Goal: Task Accomplishment & Management: Use online tool/utility

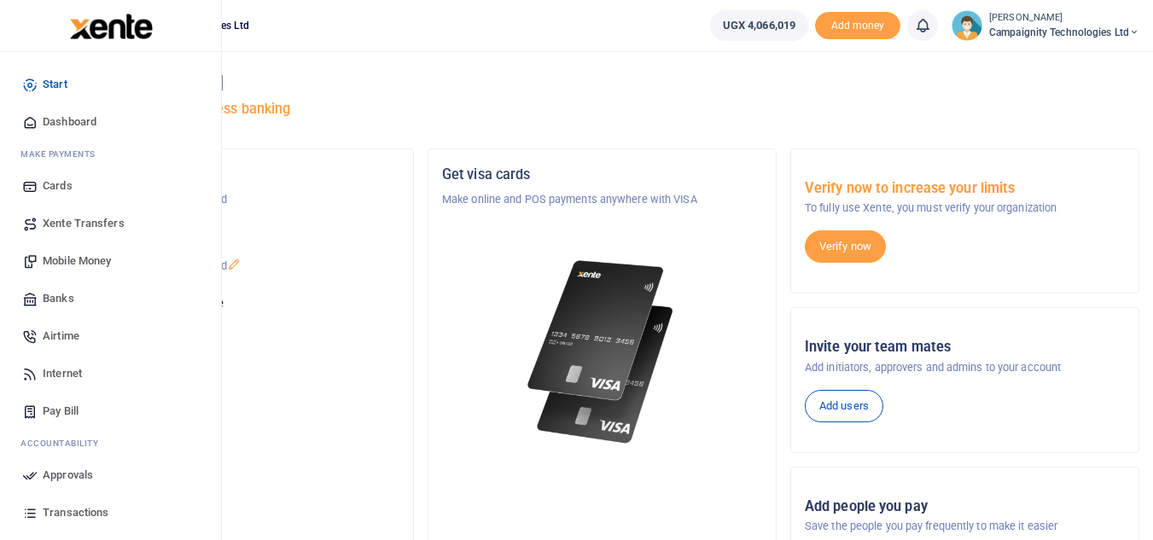
click at [81, 503] on link "Transactions" at bounding box center [111, 513] width 194 height 38
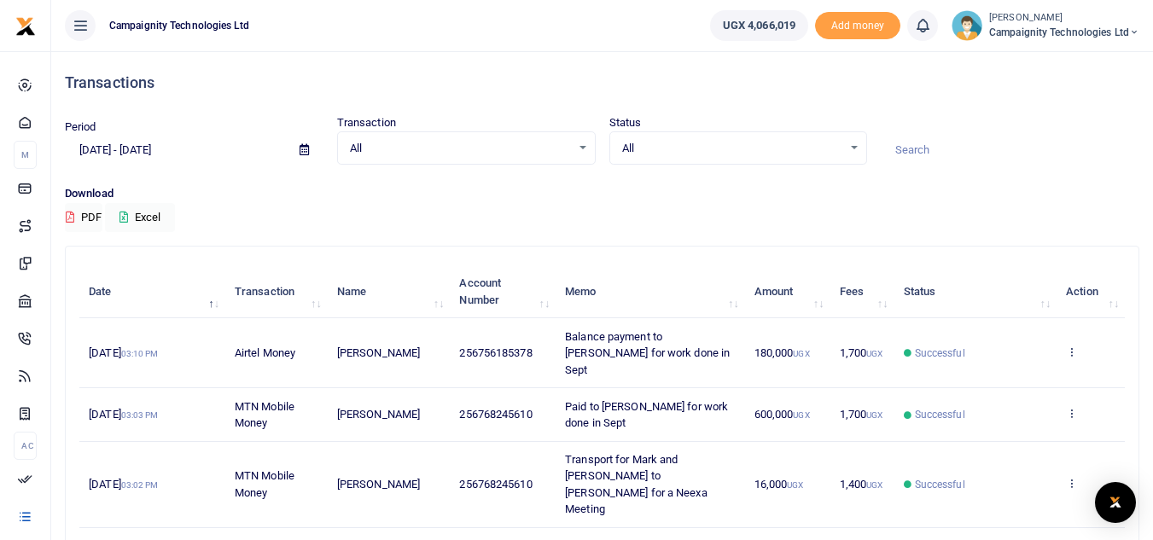
click at [589, 149] on div "All Select an option..." at bounding box center [466, 148] width 257 height 19
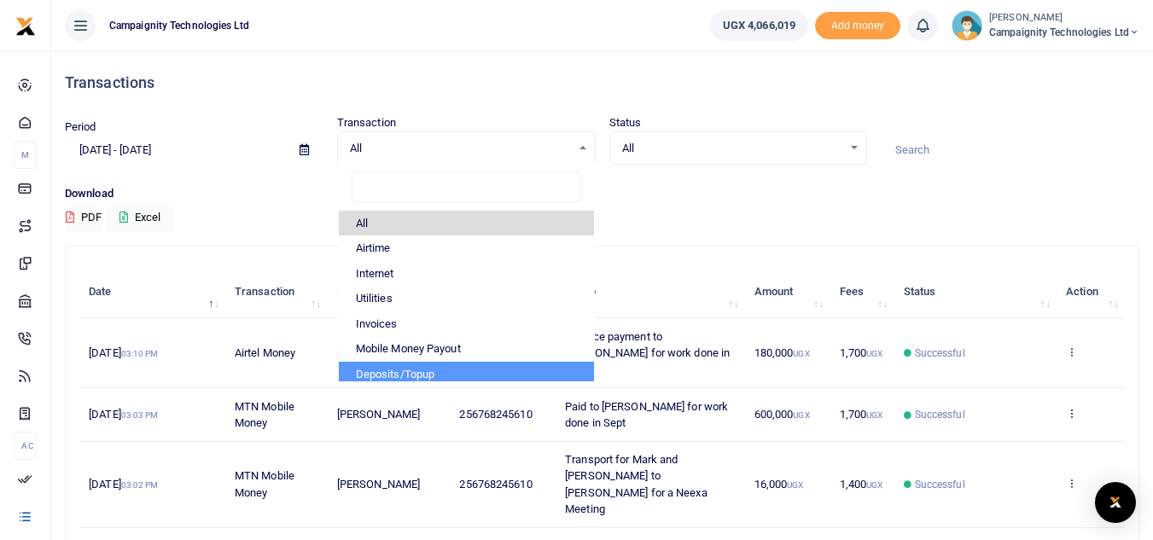
click at [454, 376] on li "Deposits/Topup" at bounding box center [466, 375] width 255 height 26
select select "TOPUP"
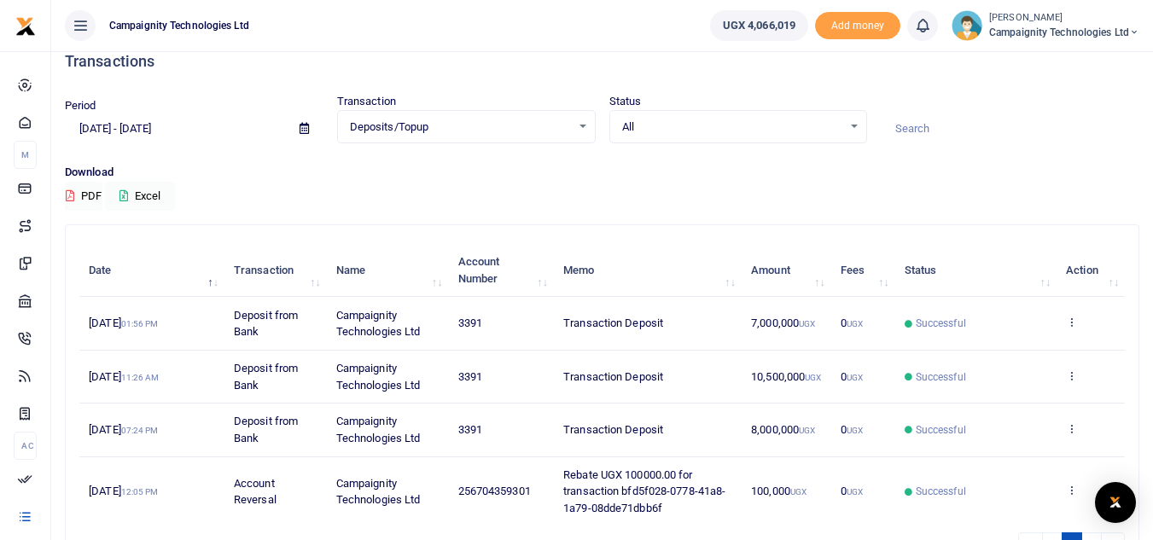
scroll to position [20, 0]
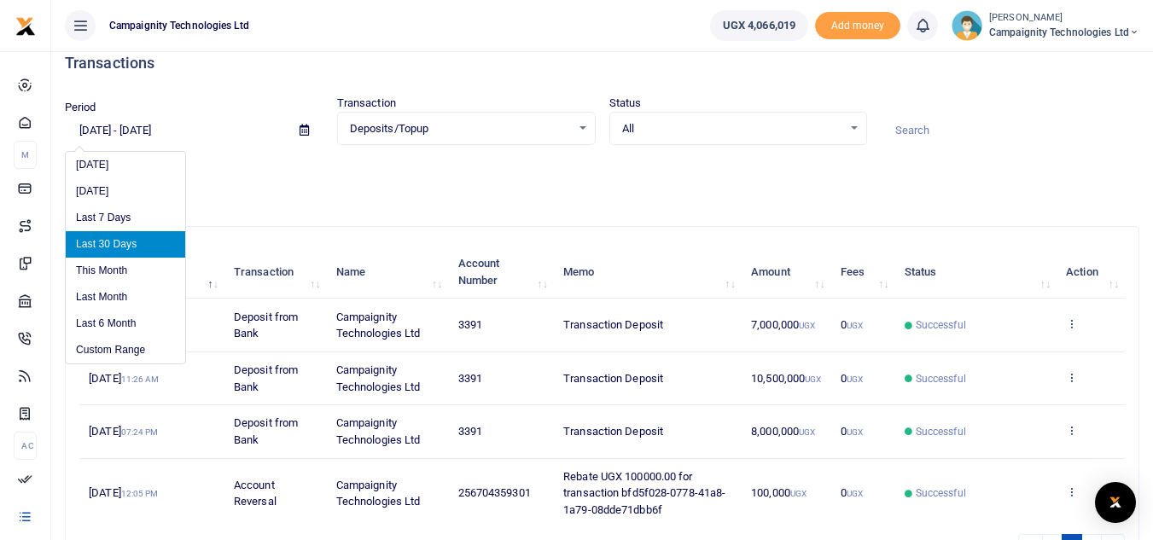
click at [152, 127] on input "[DATE] - [DATE]" at bounding box center [175, 130] width 221 height 29
click at [136, 318] on li "Last 6 Month" at bounding box center [125, 324] width 119 height 26
type input "[DATE] - [DATE]"
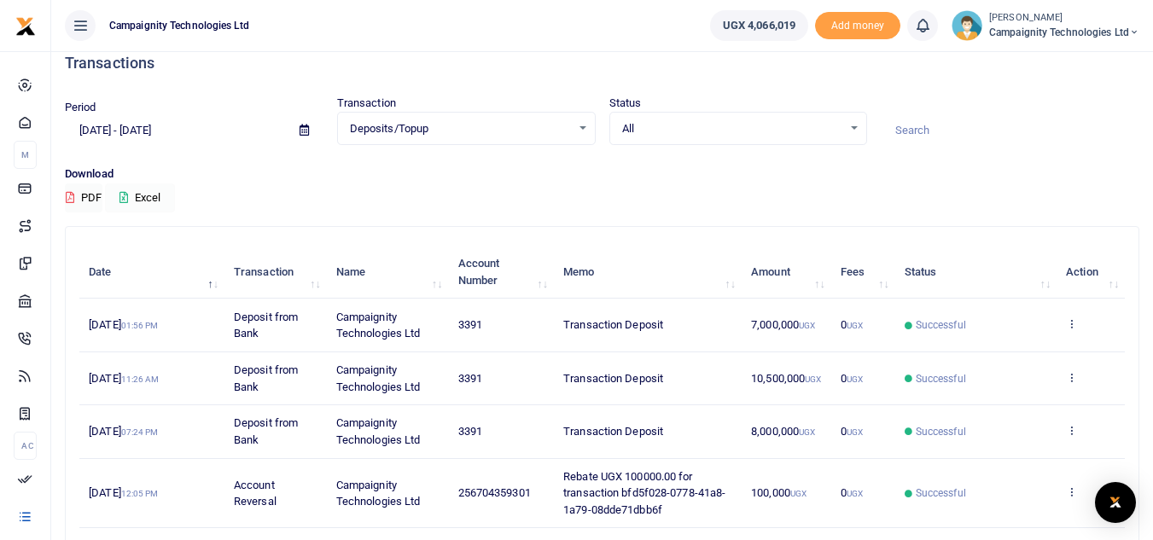
click at [149, 197] on button "Excel" at bounding box center [140, 197] width 70 height 29
